Goal: Transaction & Acquisition: Purchase product/service

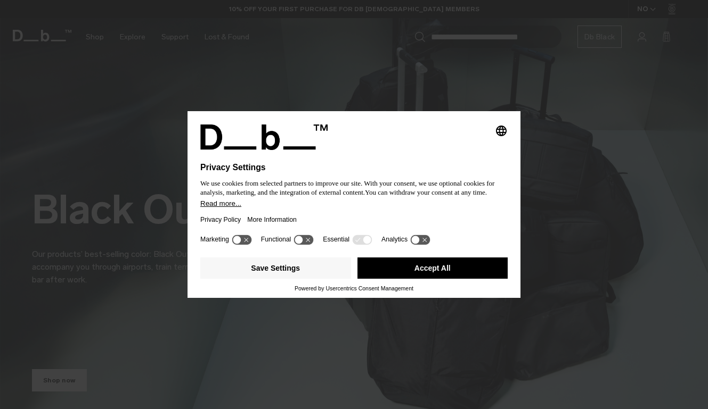
click at [453, 163] on h1 "Privacy Settings" at bounding box center [330, 168] width 261 height 10
click at [426, 279] on button "Accept All" at bounding box center [432, 268] width 151 height 21
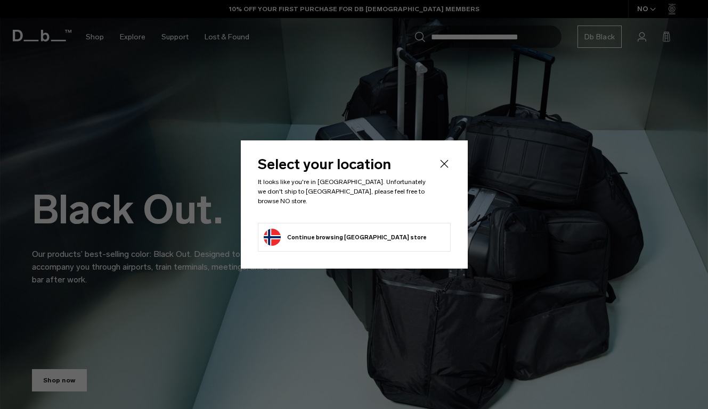
click at [444, 168] on icon "Close" at bounding box center [444, 164] width 13 height 13
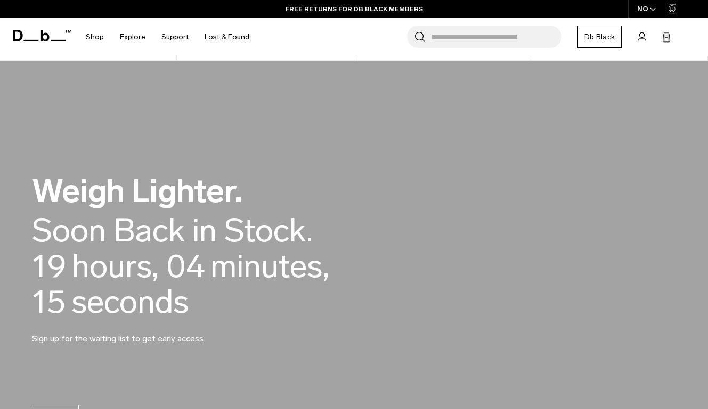
scroll to position [461, 0]
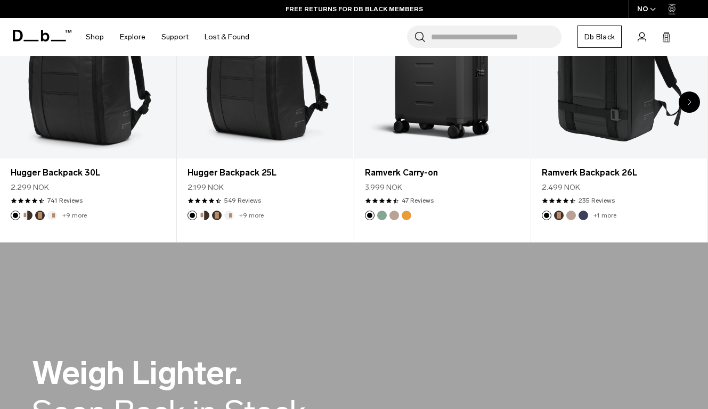
click at [653, 8] on icon "button" at bounding box center [653, 9] width 6 height 4
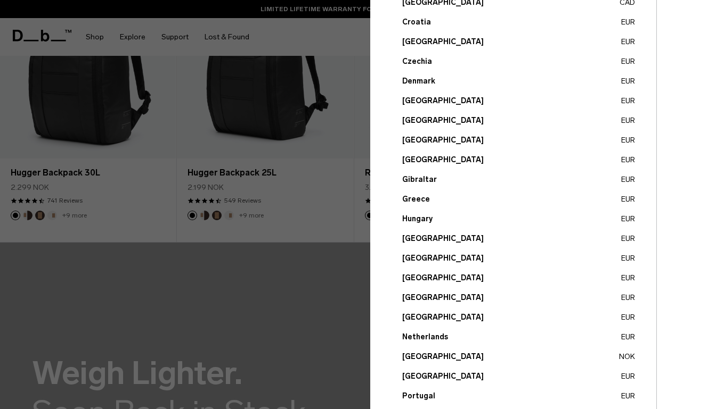
scroll to position [198, 0]
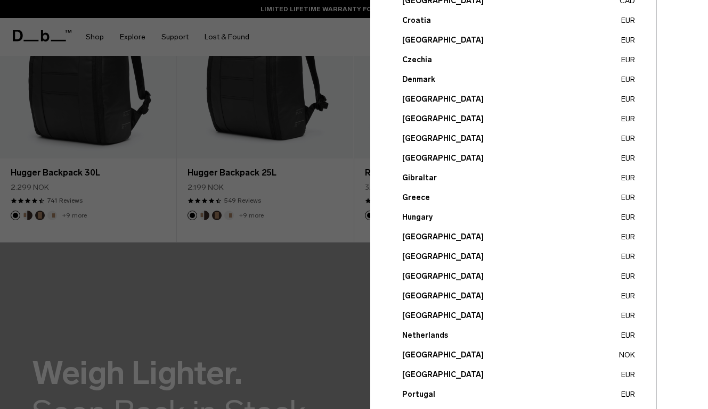
click at [432, 335] on button "Netherlands EUR" at bounding box center [518, 335] width 233 height 11
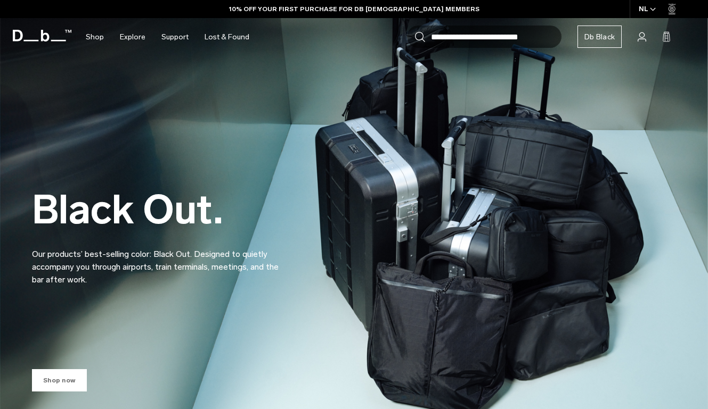
click at [69, 379] on link "Shop now" at bounding box center [59, 381] width 55 height 22
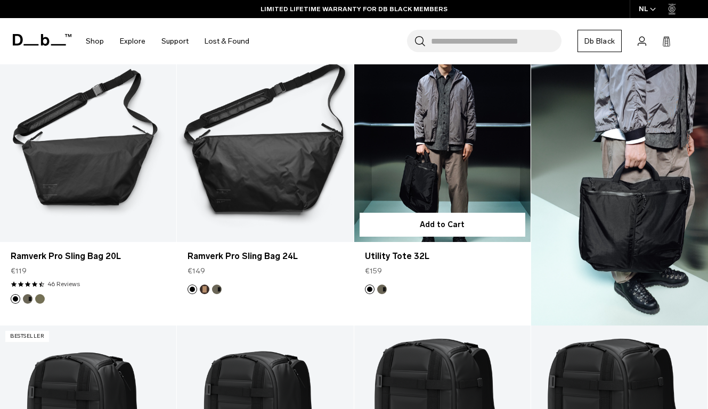
scroll to position [2189, 0]
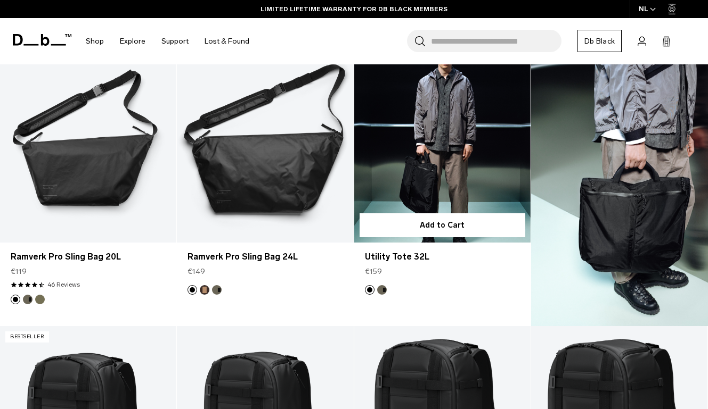
click at [427, 183] on link "Utility Tote 32L" at bounding box center [442, 145] width 176 height 196
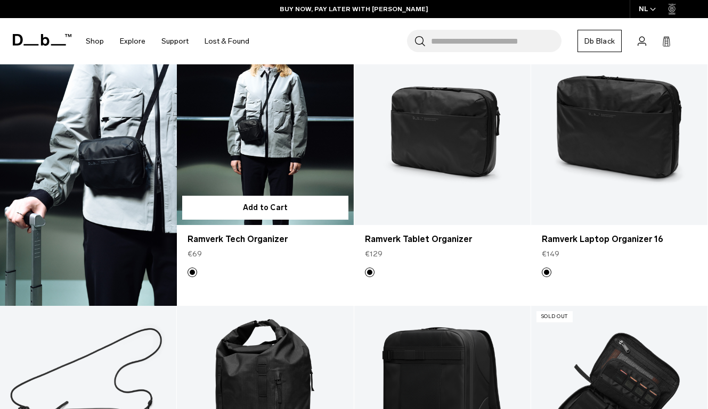
scroll to position [2768, 0]
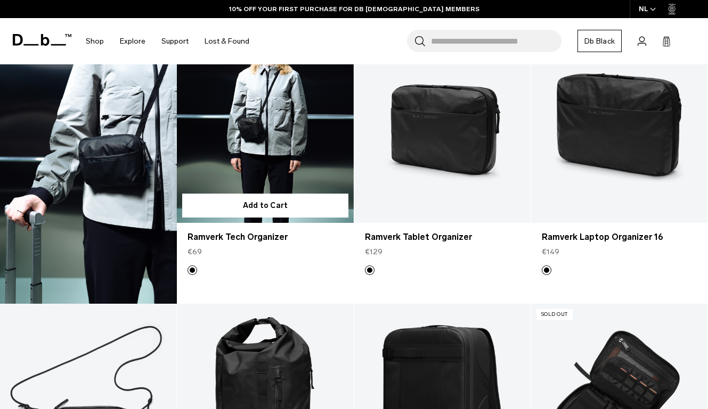
click at [244, 134] on link "Ramverk Tech Organizer" at bounding box center [265, 125] width 176 height 196
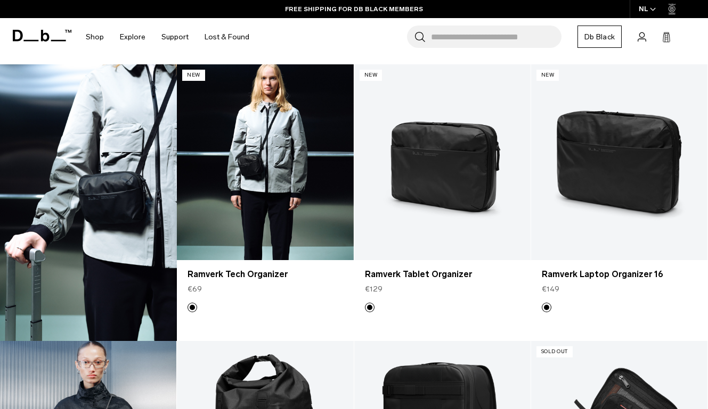
scroll to position [2728, 0]
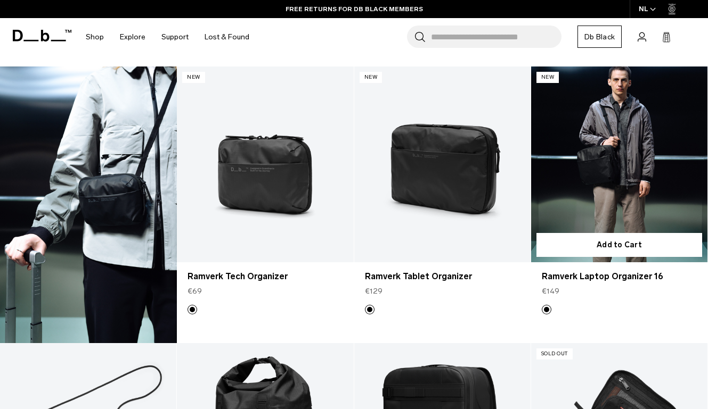
click at [579, 181] on link "Ramverk Laptop Organizer 16" at bounding box center [619, 165] width 176 height 196
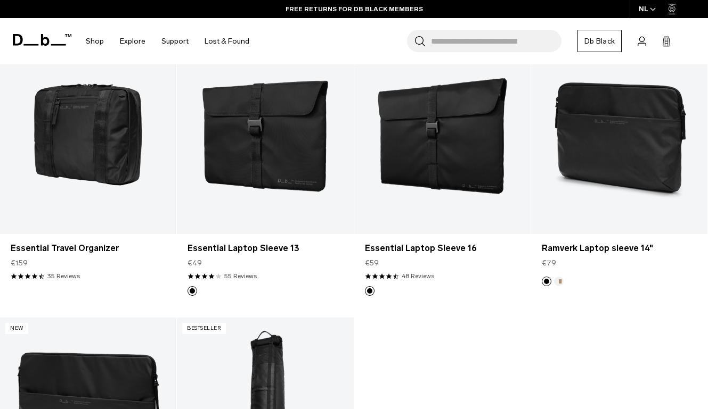
scroll to position [3328, 0]
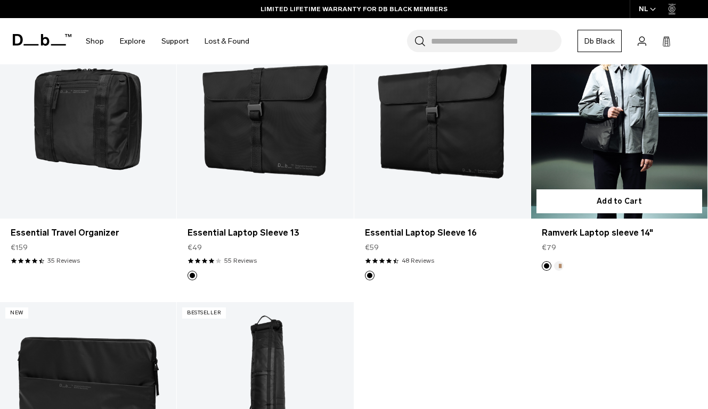
click at [604, 137] on link "Ramverk Laptop sleeve 14" at bounding box center [619, 121] width 176 height 196
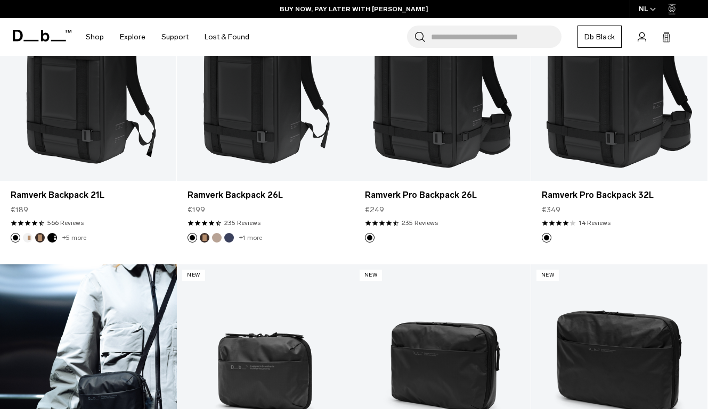
scroll to position [2353, 0]
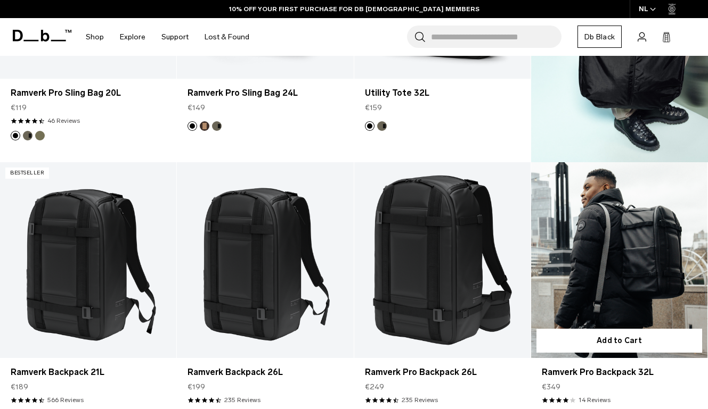
click at [638, 289] on link "Ramverk Pro Backpack 32L" at bounding box center [619, 260] width 176 height 196
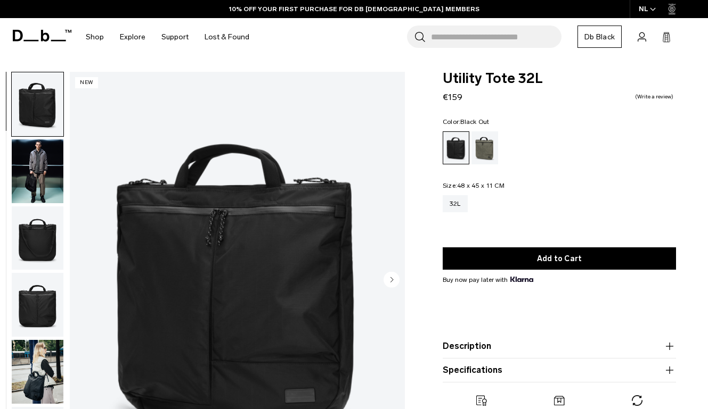
click at [44, 308] on img "button" at bounding box center [38, 305] width 52 height 64
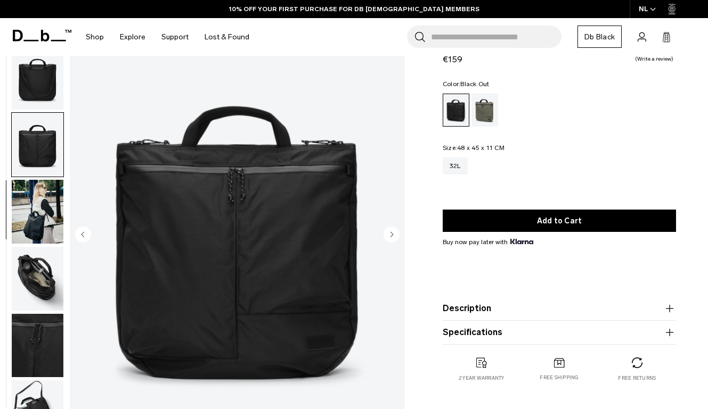
scroll to position [52, 0]
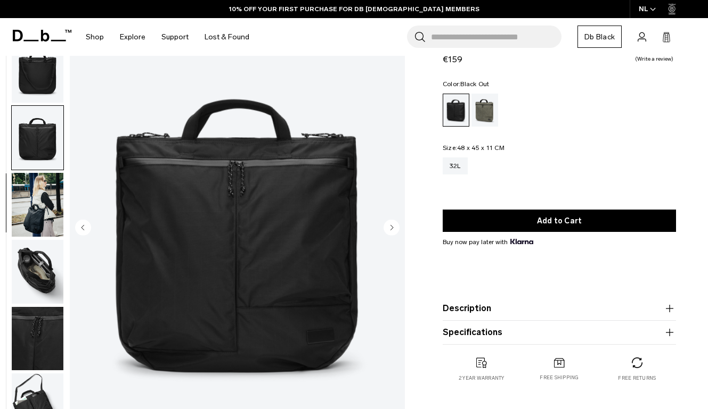
click at [39, 270] on img "button" at bounding box center [38, 272] width 52 height 64
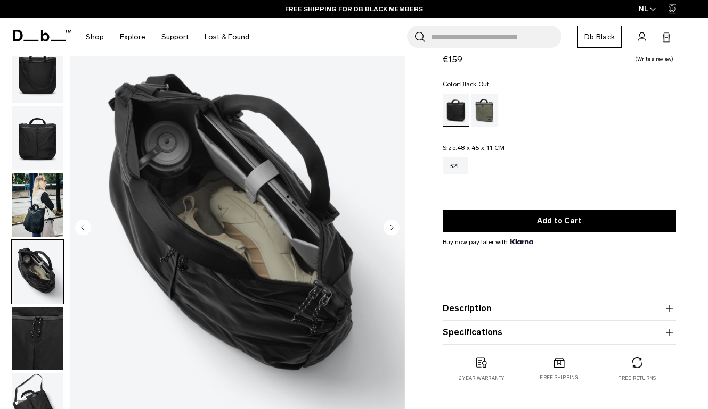
click at [45, 330] on img "button" at bounding box center [38, 339] width 52 height 64
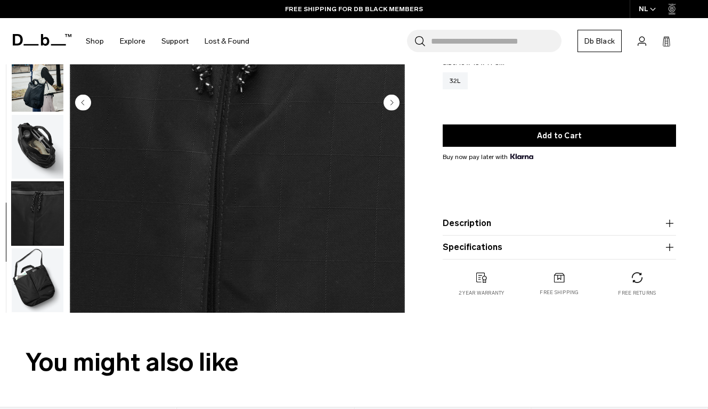
scroll to position [183, 0]
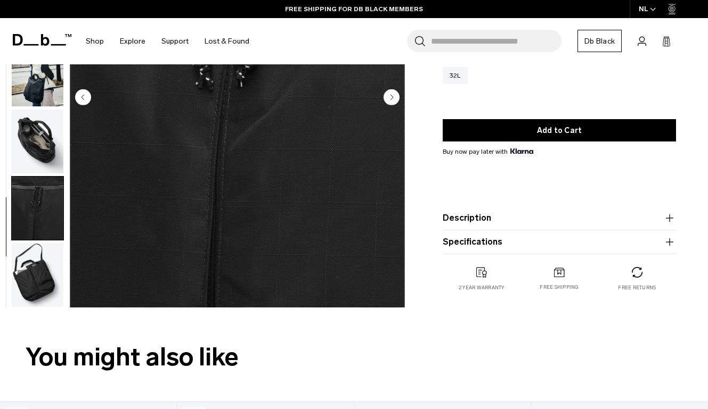
click at [46, 274] on img "button" at bounding box center [38, 275] width 52 height 64
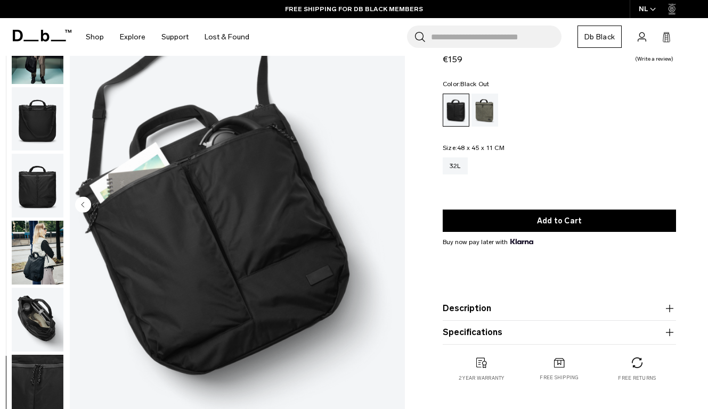
scroll to position [66, 0]
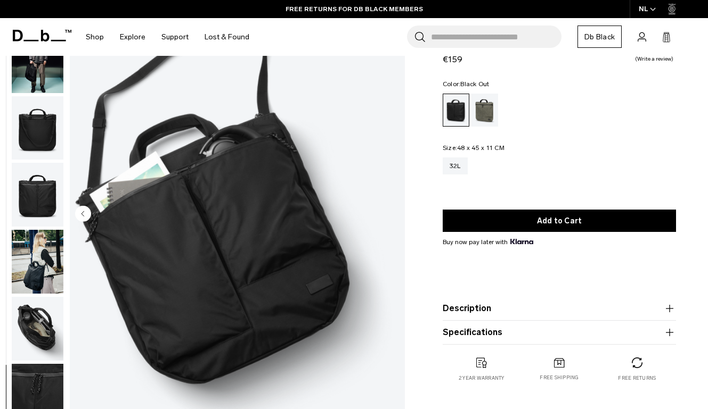
click at [28, 218] on img "button" at bounding box center [38, 195] width 52 height 64
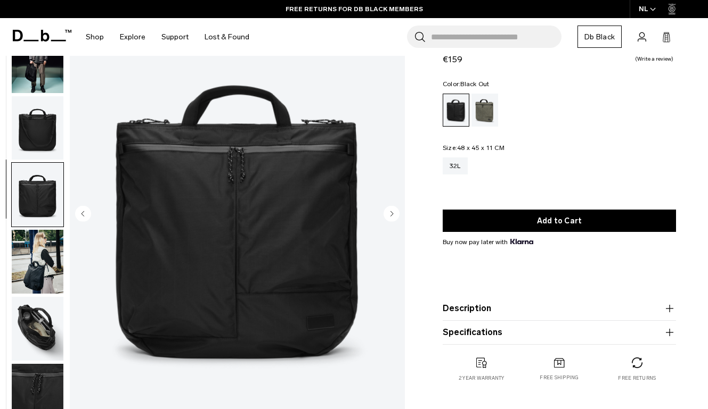
scroll to position [121, 0]
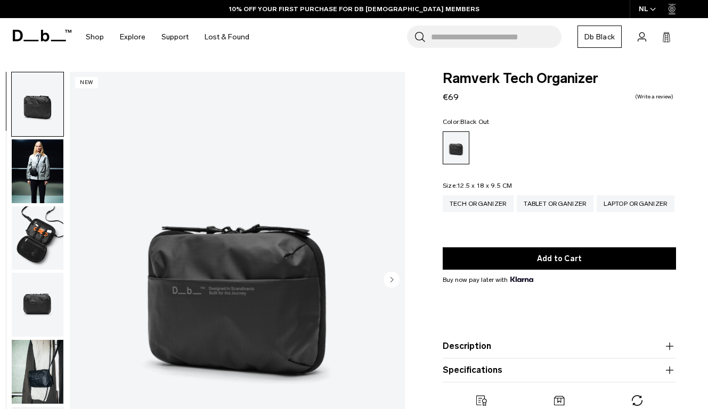
click at [43, 228] on img "button" at bounding box center [38, 239] width 52 height 64
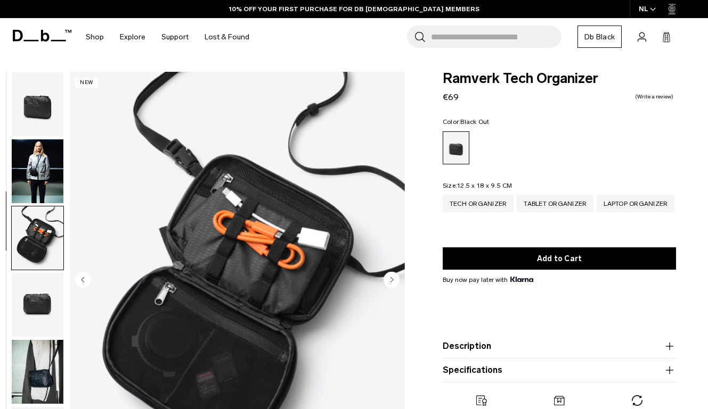
scroll to position [54, 0]
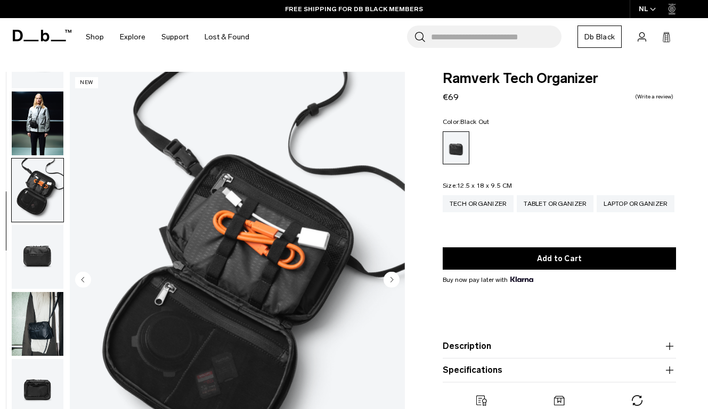
click at [45, 304] on img "button" at bounding box center [38, 324] width 52 height 64
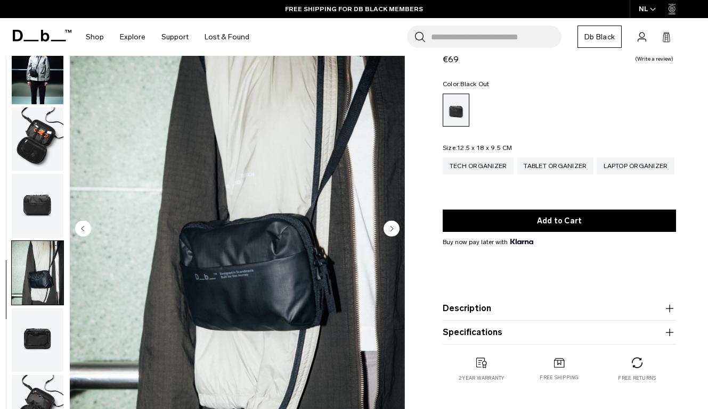
click at [43, 341] on img "button" at bounding box center [38, 340] width 52 height 64
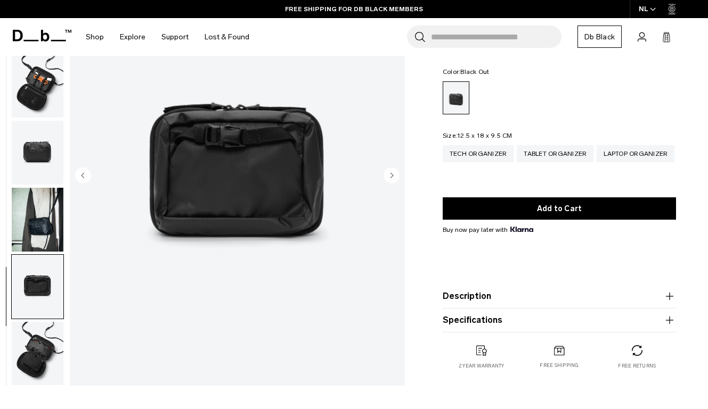
scroll to position [115, 0]
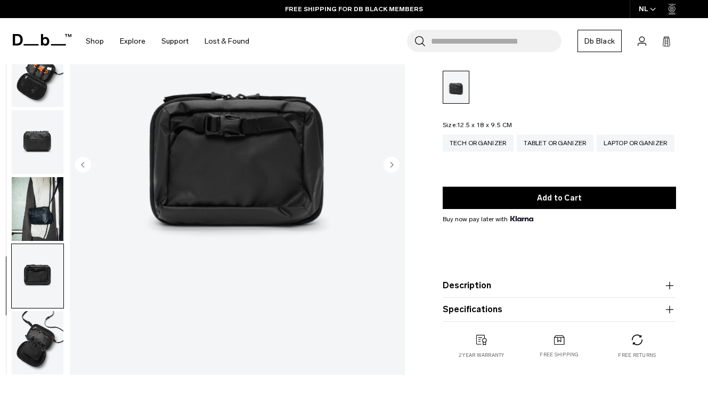
click at [43, 340] on img "button" at bounding box center [38, 343] width 52 height 64
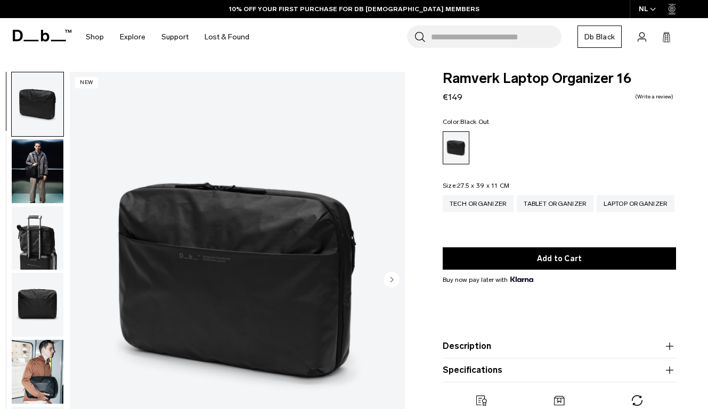
click at [37, 250] on img "button" at bounding box center [38, 239] width 52 height 64
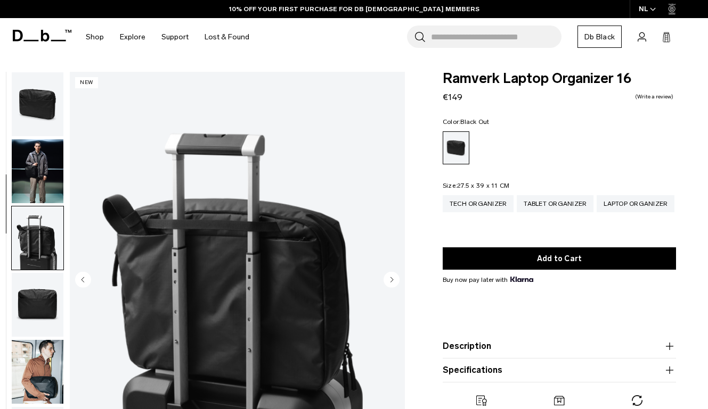
scroll to position [121, 0]
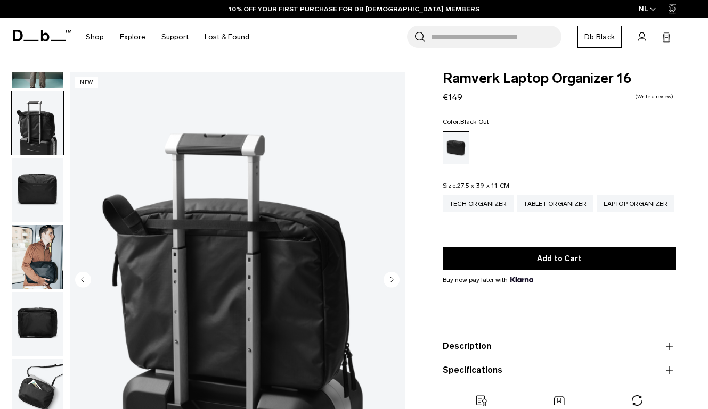
click at [30, 171] on img "button" at bounding box center [38, 190] width 52 height 64
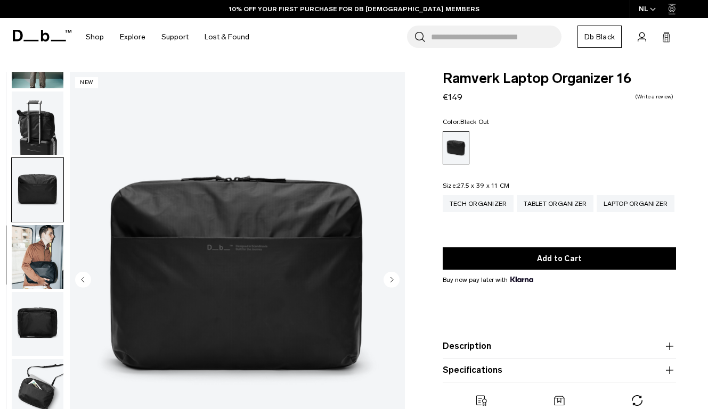
click at [48, 237] on img "button" at bounding box center [38, 257] width 52 height 64
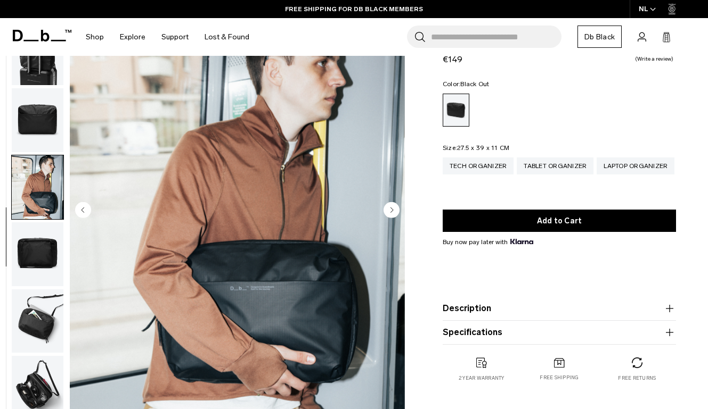
scroll to position [70, 0]
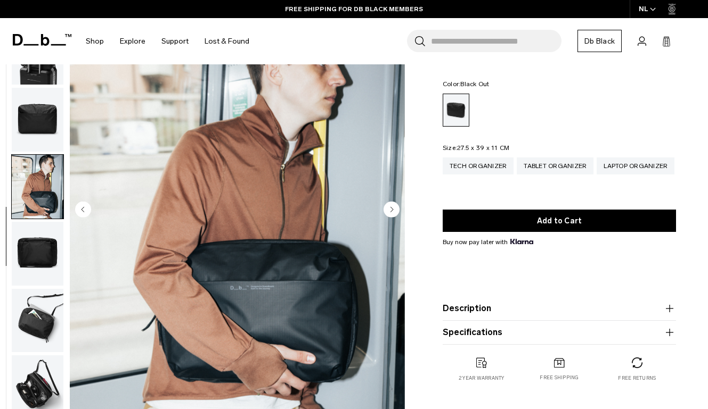
click at [391, 209] on icon "Next slide" at bounding box center [391, 209] width 3 height 5
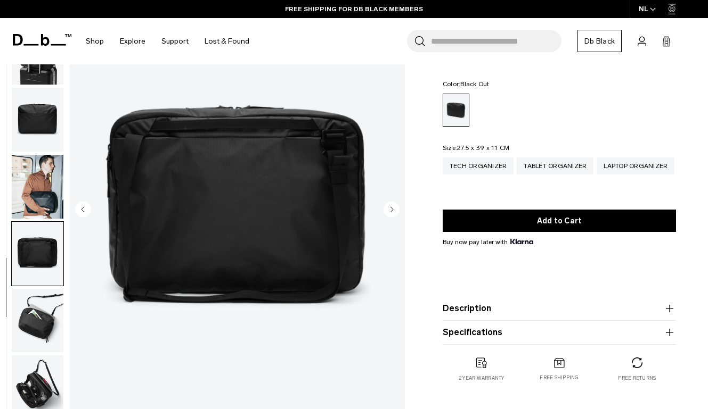
click at [391, 209] on icon "Next slide" at bounding box center [391, 209] width 3 height 5
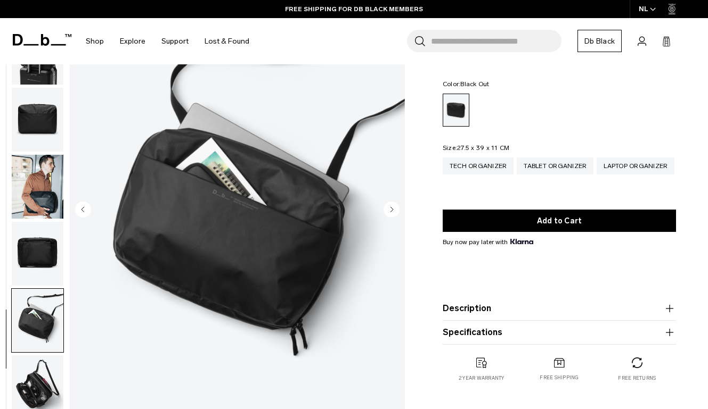
click at [391, 209] on icon "Next slide" at bounding box center [391, 209] width 3 height 5
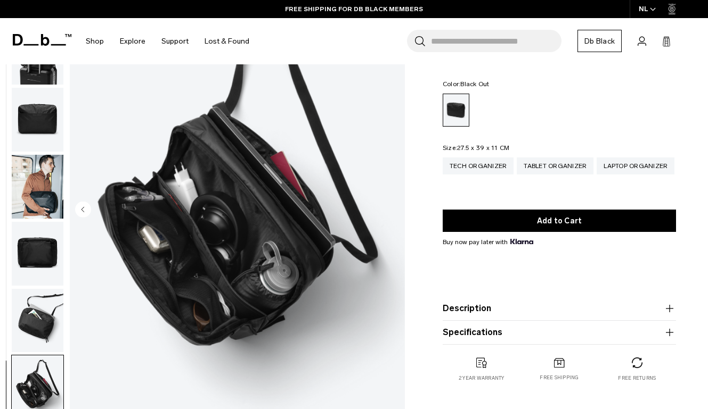
click at [391, 209] on img "8 / 8" at bounding box center [237, 211] width 335 height 419
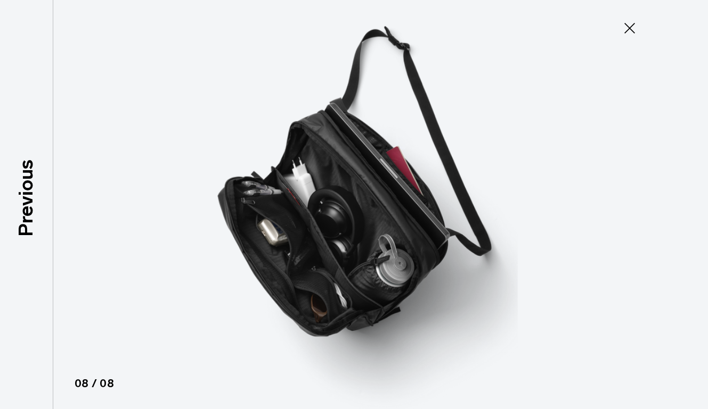
click at [635, 31] on icon at bounding box center [629, 28] width 17 height 17
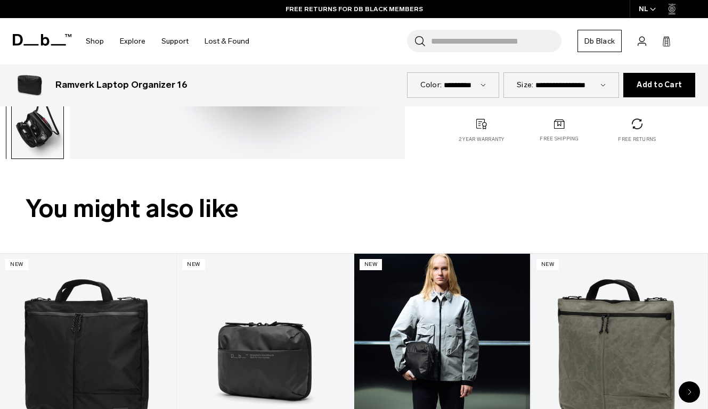
scroll to position [411, 0]
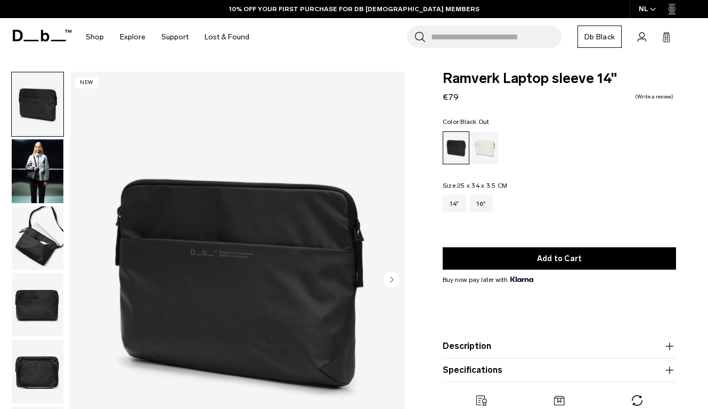
click at [35, 245] on img "button" at bounding box center [38, 239] width 52 height 64
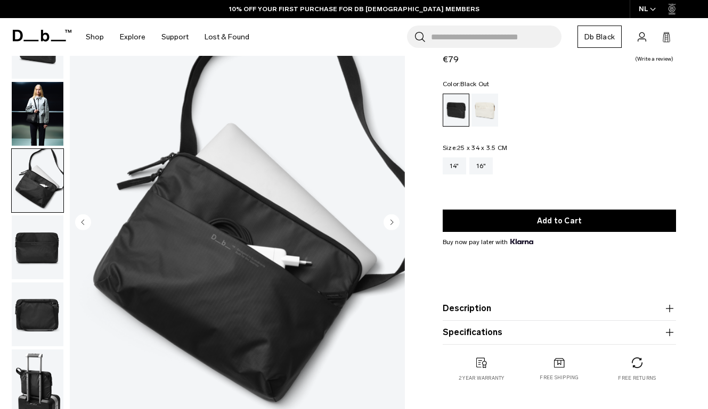
scroll to position [59, 0]
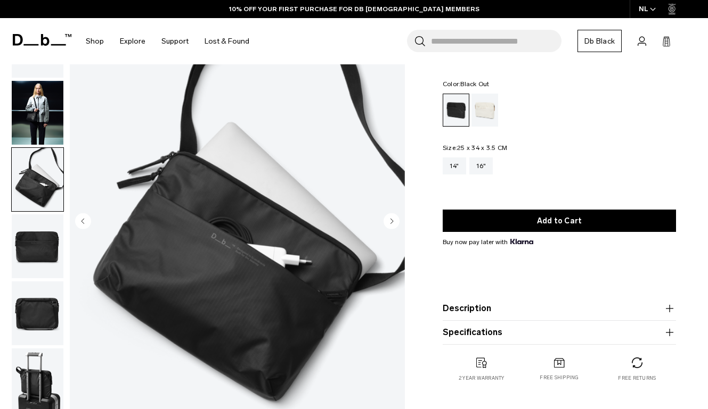
click at [33, 255] on img "button" at bounding box center [38, 247] width 52 height 64
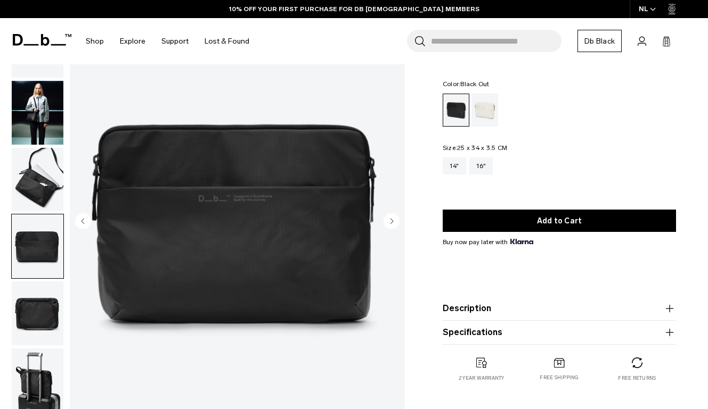
click at [41, 321] on img "button" at bounding box center [38, 314] width 52 height 64
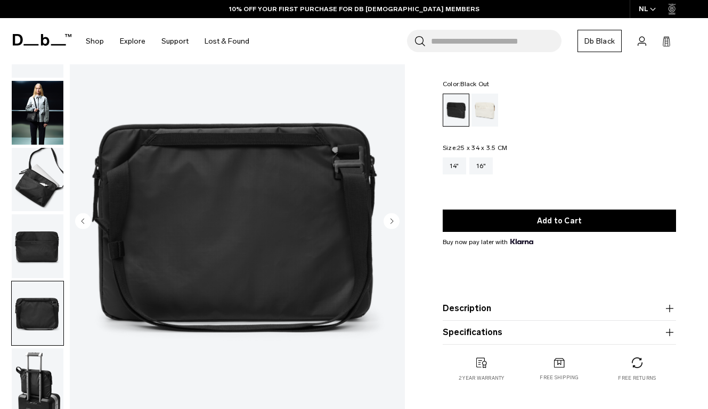
click at [42, 342] on img "button" at bounding box center [38, 314] width 52 height 64
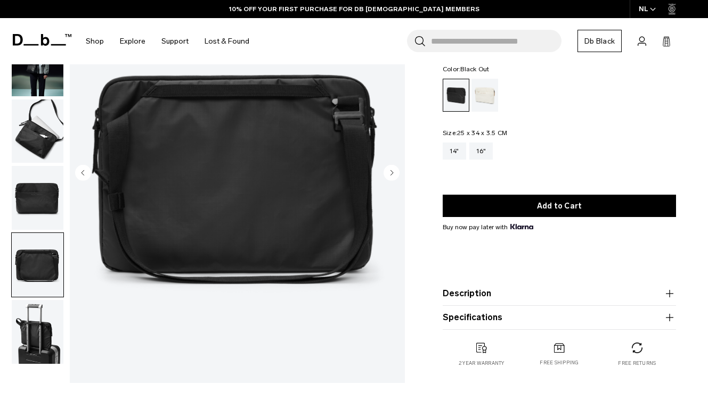
scroll to position [128, 0]
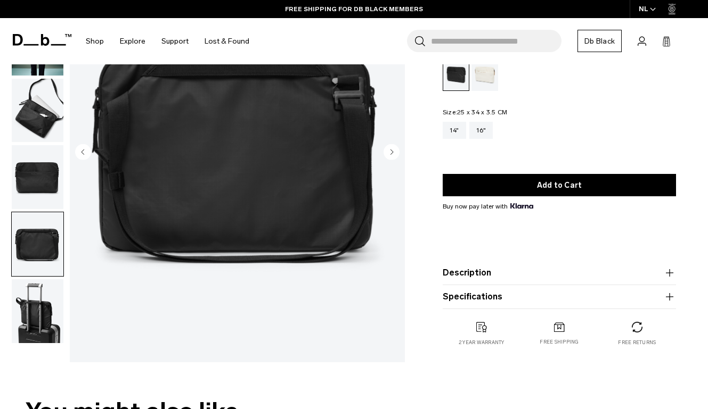
click at [38, 333] on img "button" at bounding box center [38, 312] width 52 height 64
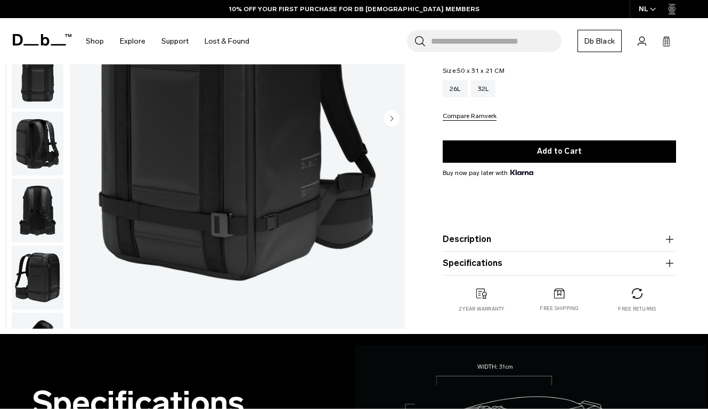
scroll to position [176, 0]
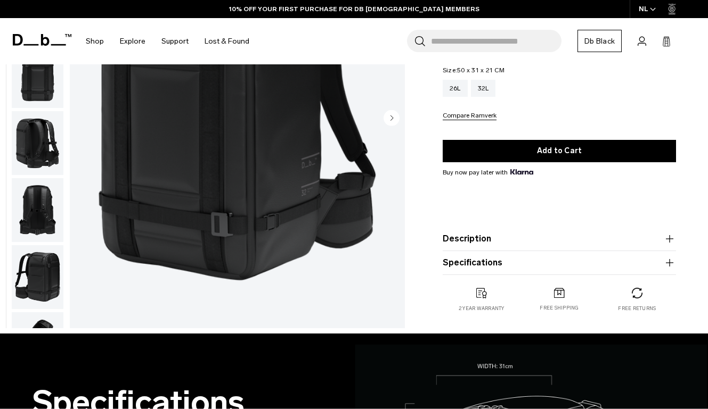
click at [51, 269] on img "button" at bounding box center [38, 277] width 52 height 64
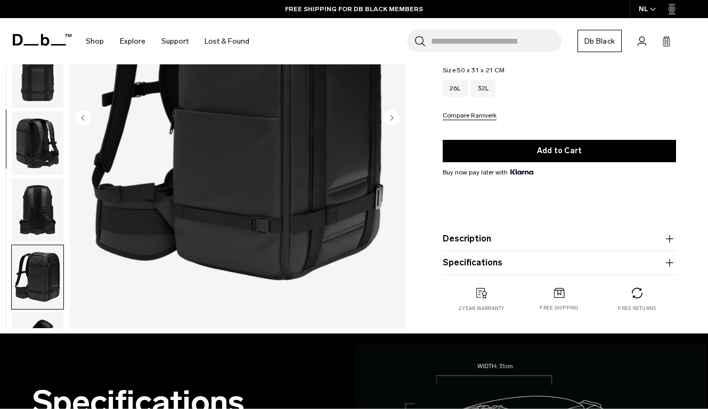
scroll to position [257, 0]
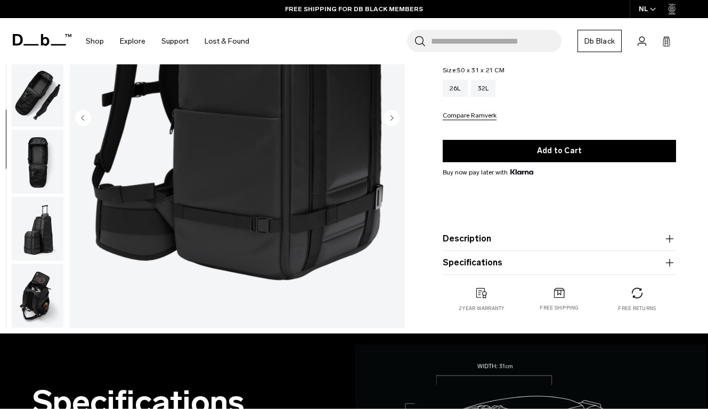
click at [45, 287] on img "button" at bounding box center [38, 296] width 52 height 64
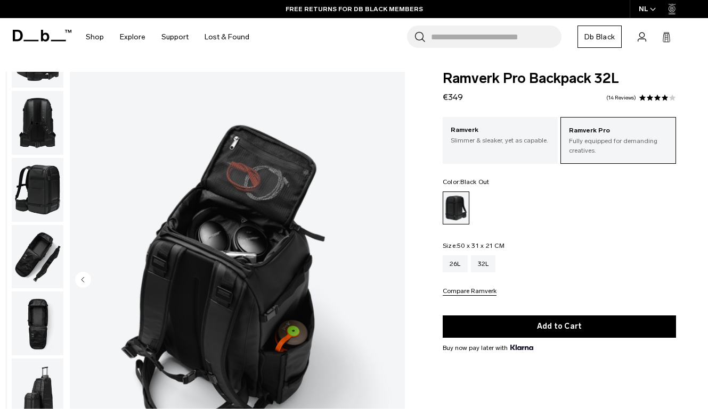
scroll to position [0, 0]
click at [452, 268] on div "26L" at bounding box center [454, 264] width 25 height 17
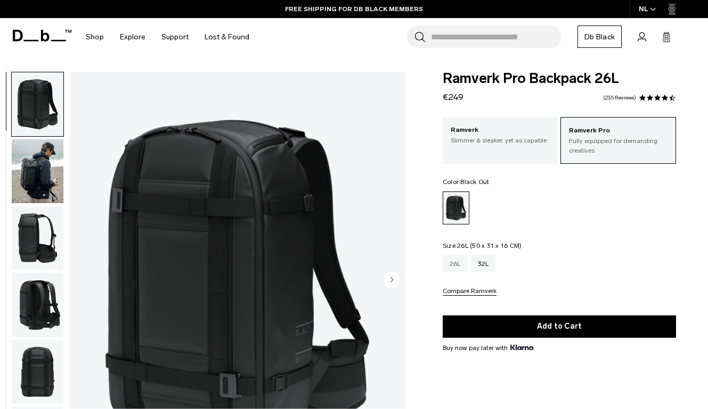
click at [466, 264] on div "26L" at bounding box center [454, 264] width 25 height 17
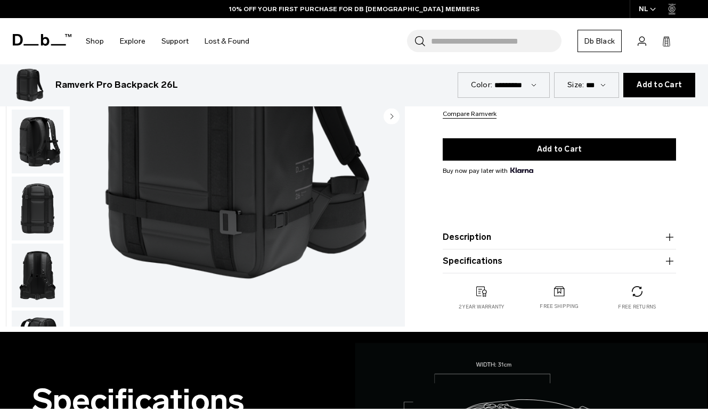
scroll to position [144, 0]
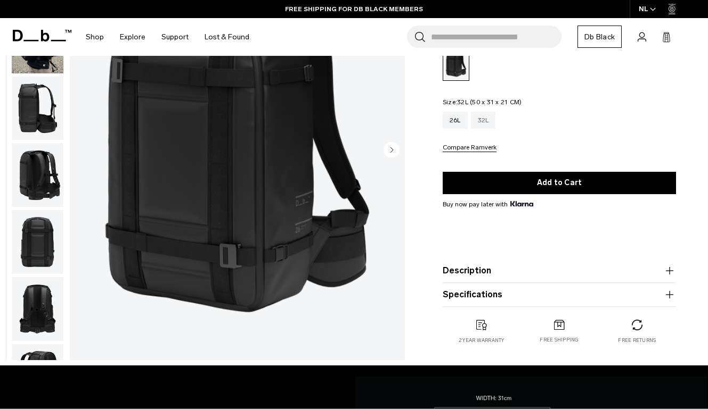
click at [491, 118] on div "32L" at bounding box center [483, 120] width 25 height 17
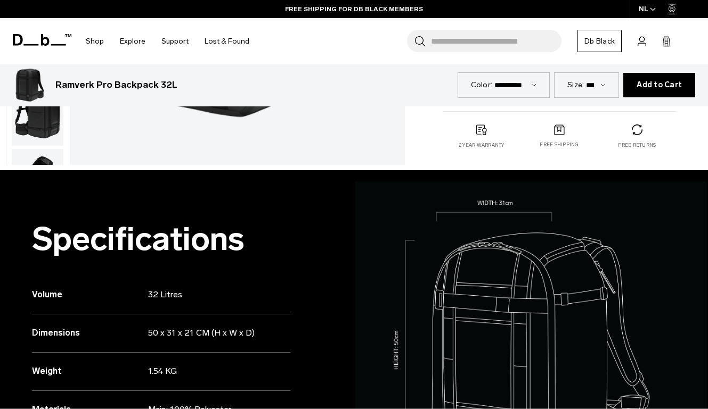
scroll to position [3, 0]
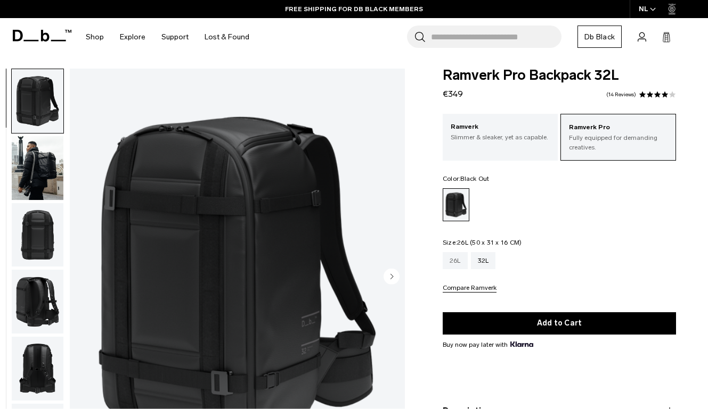
click at [449, 261] on div "26L" at bounding box center [454, 260] width 25 height 17
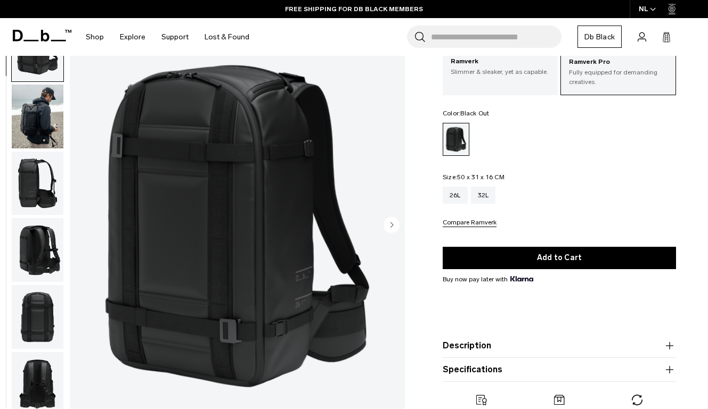
scroll to position [69, 0]
click at [34, 113] on img "button" at bounding box center [38, 116] width 52 height 64
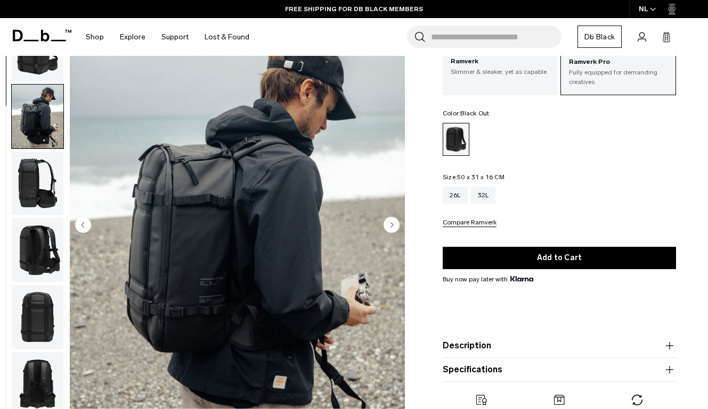
scroll to position [68, 0]
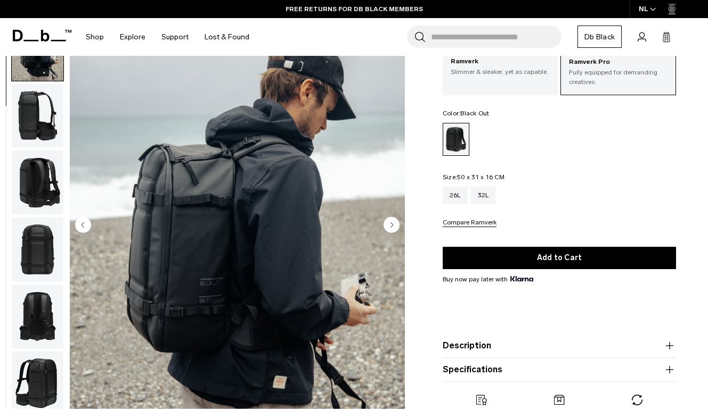
click at [52, 181] on img "button" at bounding box center [38, 183] width 52 height 64
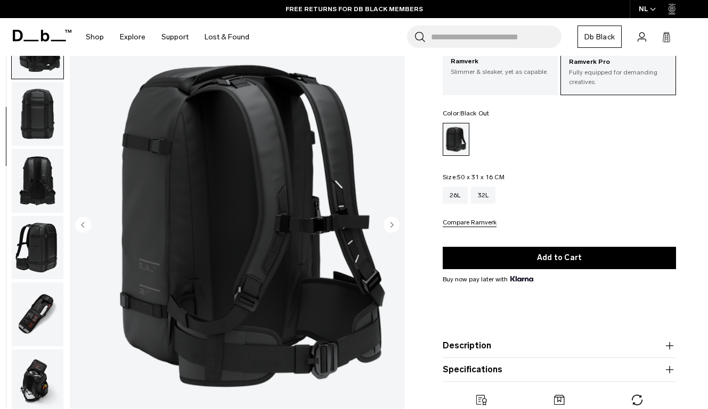
click at [50, 192] on img "button" at bounding box center [38, 181] width 52 height 64
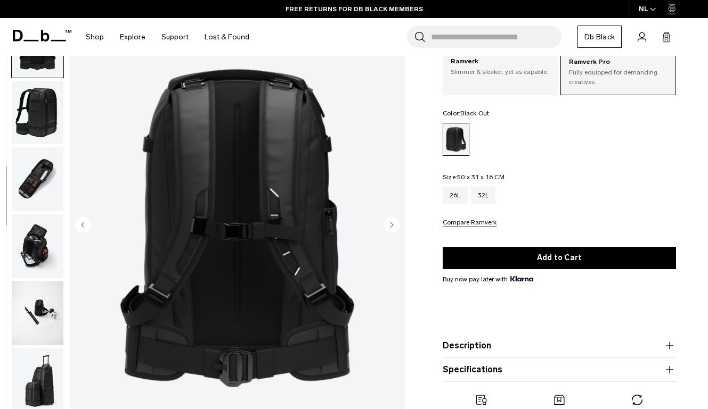
click at [46, 173] on img "button" at bounding box center [38, 179] width 52 height 64
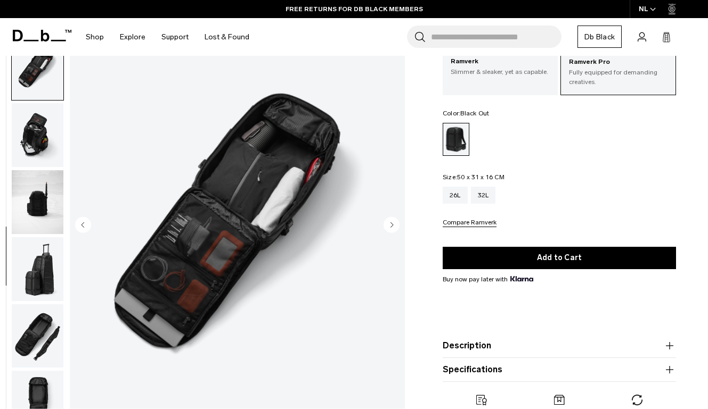
scroll to position [460, 0]
click at [43, 198] on img "button" at bounding box center [38, 202] width 52 height 64
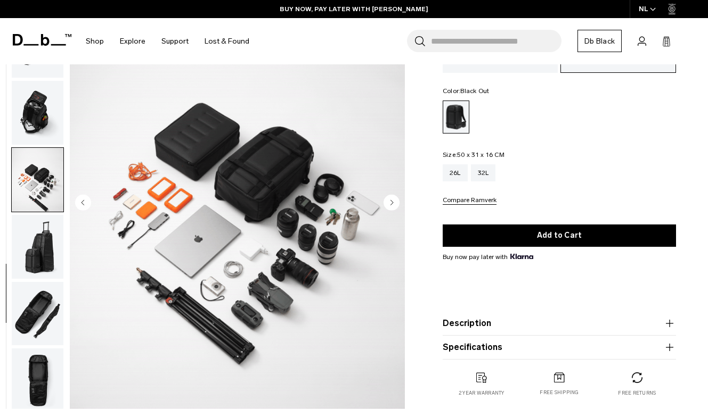
scroll to position [112, 0]
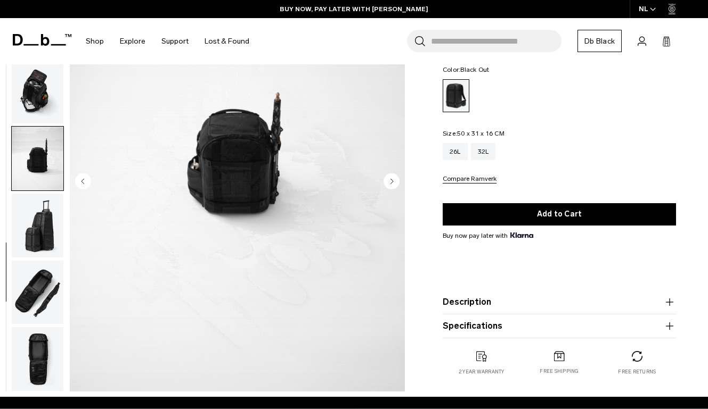
click at [20, 282] on img "button" at bounding box center [38, 292] width 52 height 64
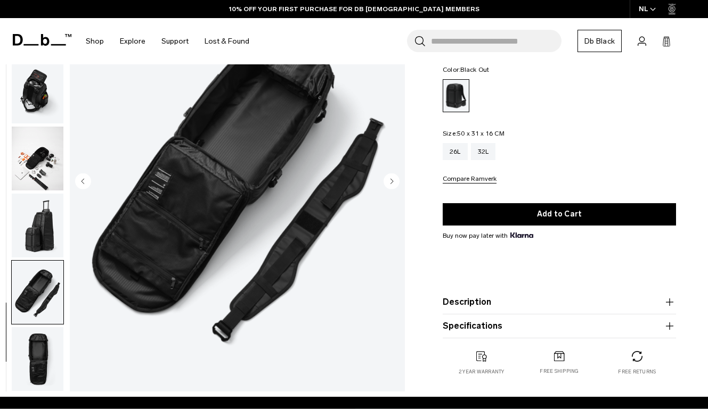
scroll to position [460, 0]
click at [39, 366] on img "button" at bounding box center [38, 359] width 52 height 64
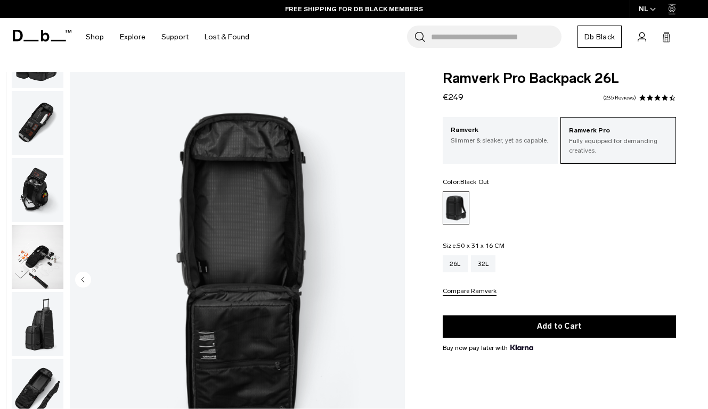
scroll to position [0, 0]
